Goal: Find specific fact: Find contact information

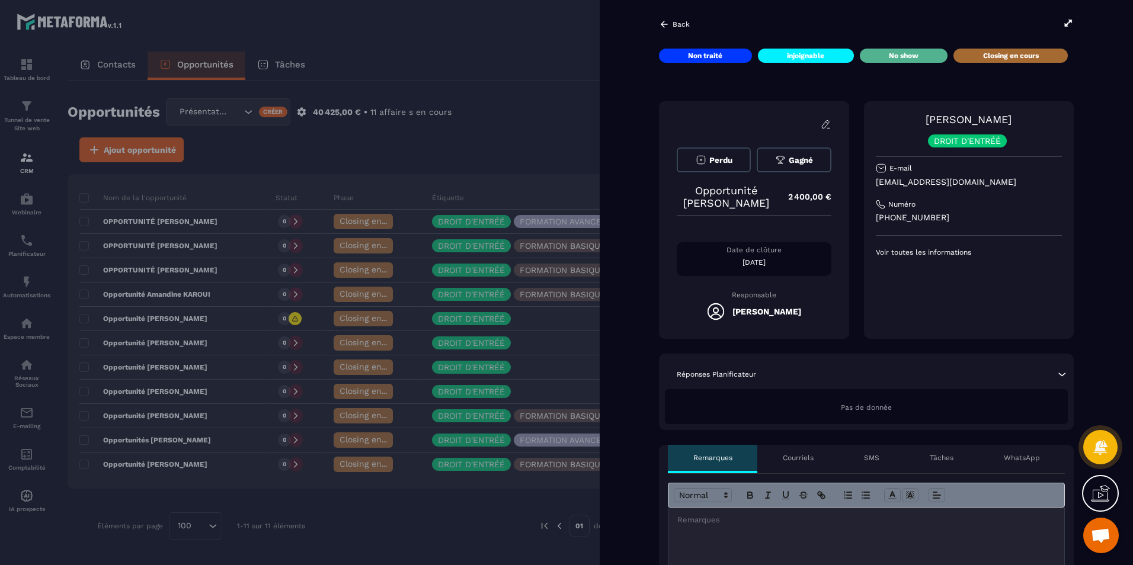
click at [967, 181] on p "[EMAIL_ADDRESS][DOMAIN_NAME]" at bounding box center [969, 182] width 186 height 11
click at [954, 181] on p "[EMAIL_ADDRESS][DOMAIN_NAME]" at bounding box center [969, 182] width 186 height 11
drag, startPoint x: 954, startPoint y: 181, endPoint x: 891, endPoint y: 184, distance: 63.5
click at [891, 184] on p "[EMAIL_ADDRESS][DOMAIN_NAME]" at bounding box center [969, 182] width 186 height 11
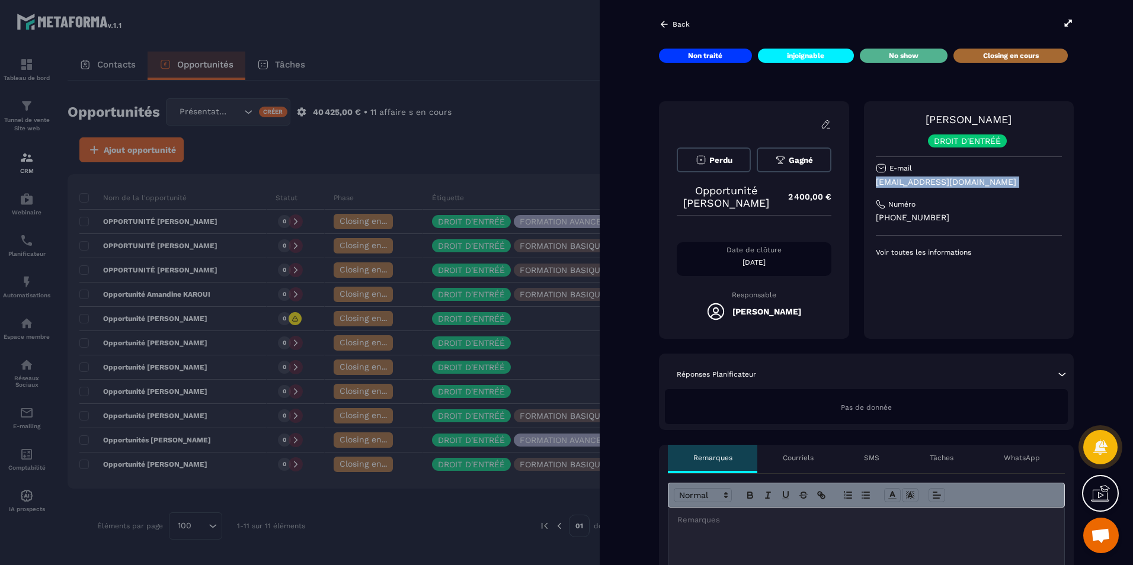
click at [891, 184] on p "[EMAIL_ADDRESS][DOMAIN_NAME]" at bounding box center [969, 182] width 186 height 11
copy div "[EMAIL_ADDRESS][DOMAIN_NAME]"
click at [917, 181] on p "[EMAIL_ADDRESS][DOMAIN_NAME]" at bounding box center [969, 182] width 186 height 11
drag, startPoint x: 917, startPoint y: 181, endPoint x: 884, endPoint y: 182, distance: 33.2
click at [884, 182] on p "[EMAIL_ADDRESS][DOMAIN_NAME]" at bounding box center [969, 182] width 186 height 11
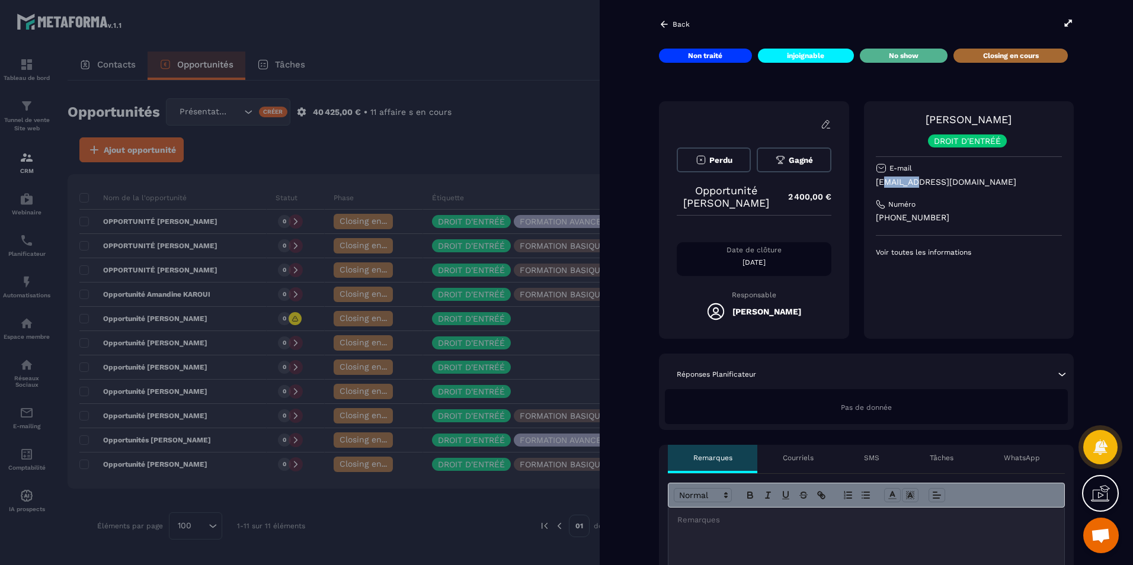
click at [884, 182] on p "[EMAIL_ADDRESS][DOMAIN_NAME]" at bounding box center [969, 182] width 186 height 11
copy div "[EMAIL_ADDRESS][DOMAIN_NAME]"
